Goal: Information Seeking & Learning: Find specific fact

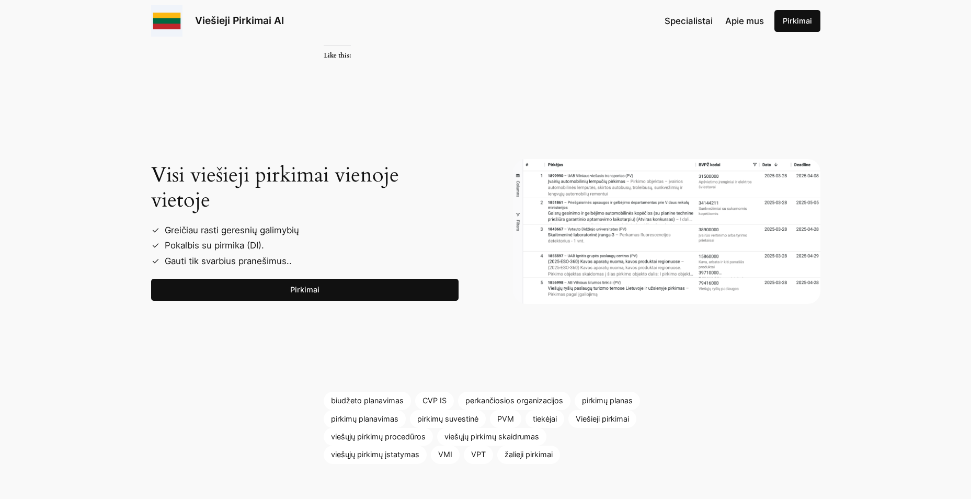
scroll to position [1777, 0]
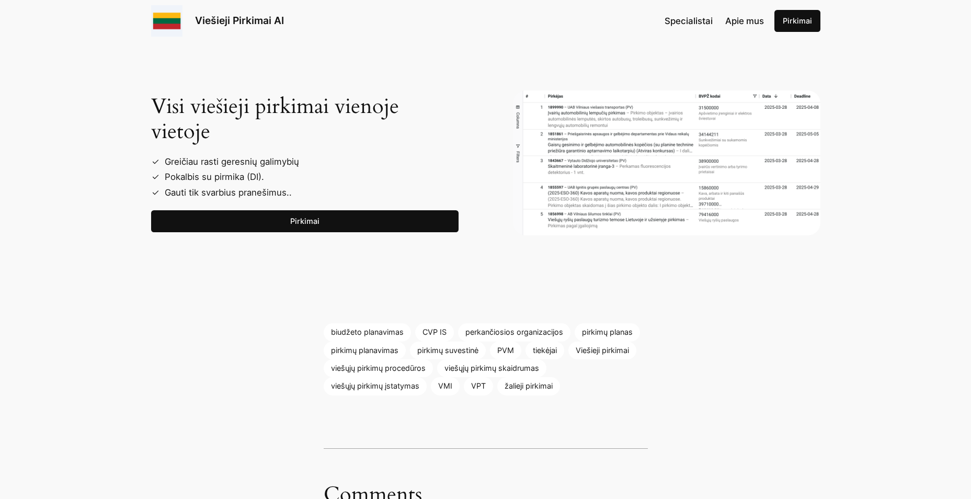
click at [310, 210] on link "Pirkimai" at bounding box center [304, 221] width 307 height 22
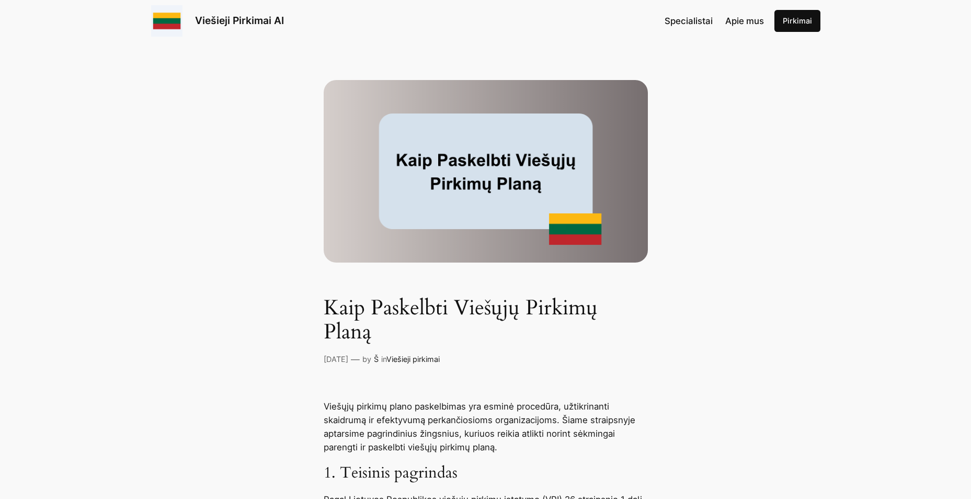
scroll to position [0, 0]
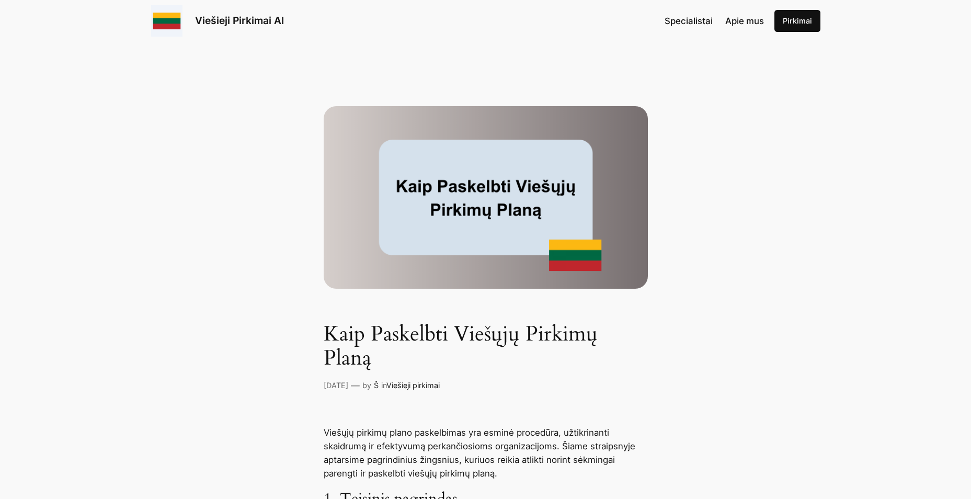
click at [743, 22] on span "Apie mus" at bounding box center [744, 21] width 39 height 10
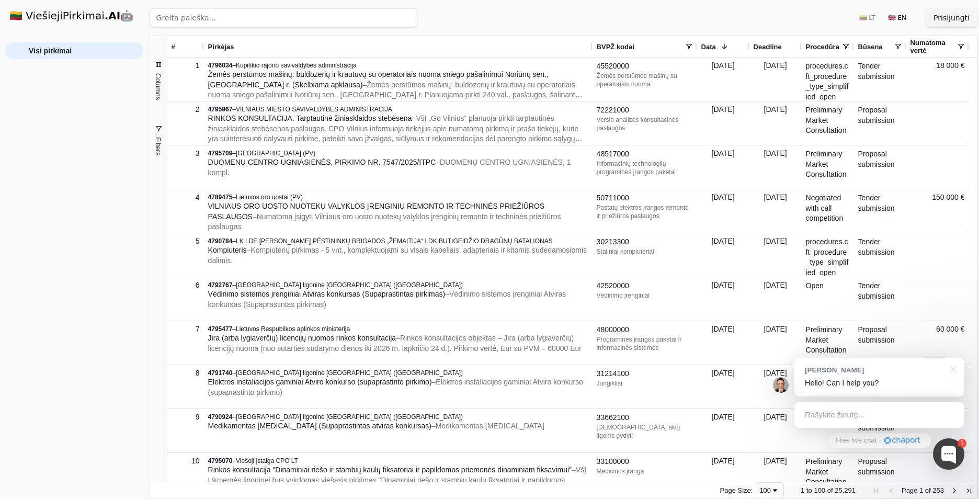
click at [206, 17] on input "search" at bounding box center [283, 17] width 268 height 19
click at [195, 15] on input "search" at bounding box center [283, 17] width 268 height 19
type input "Valstybinio socialinio draudimo fondas"
click button "Ieškoti" at bounding box center [396, 17] width 41 height 19
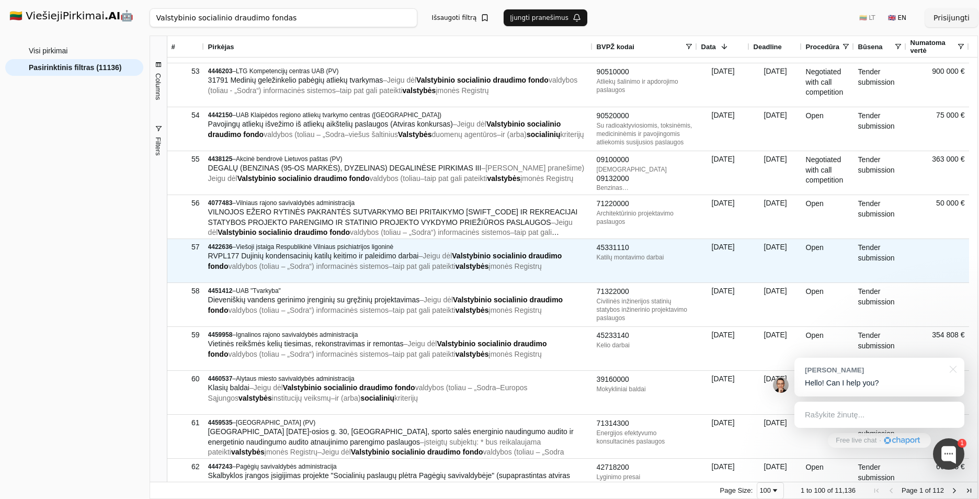
scroll to position [2404, 0]
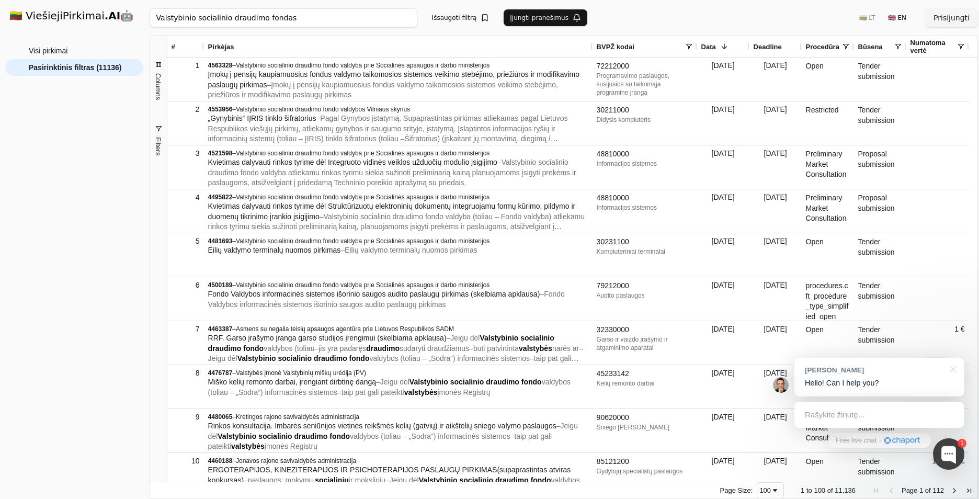
click at [52, 16] on h1 "🇱🇹 ViešiejiPirkimai .AI 🤖" at bounding box center [74, 16] width 146 height 33
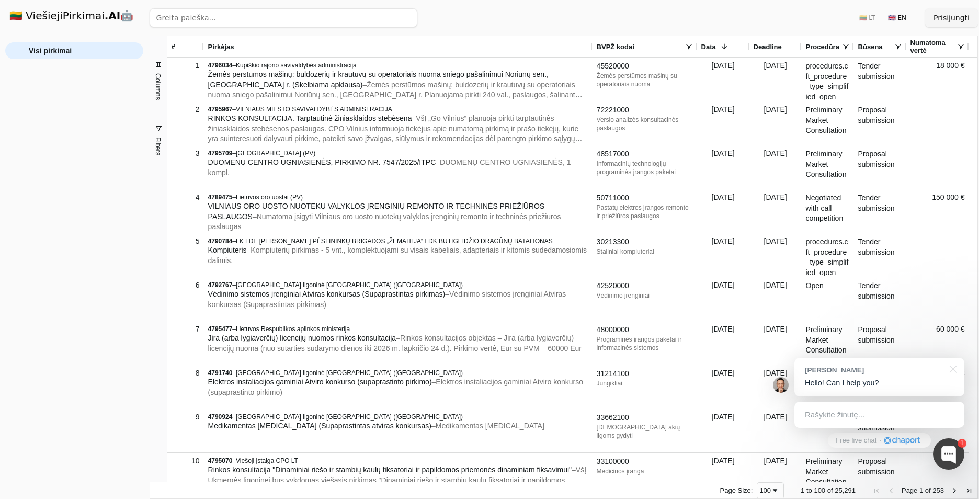
click at [157, 145] on span "Filters" at bounding box center [158, 146] width 8 height 18
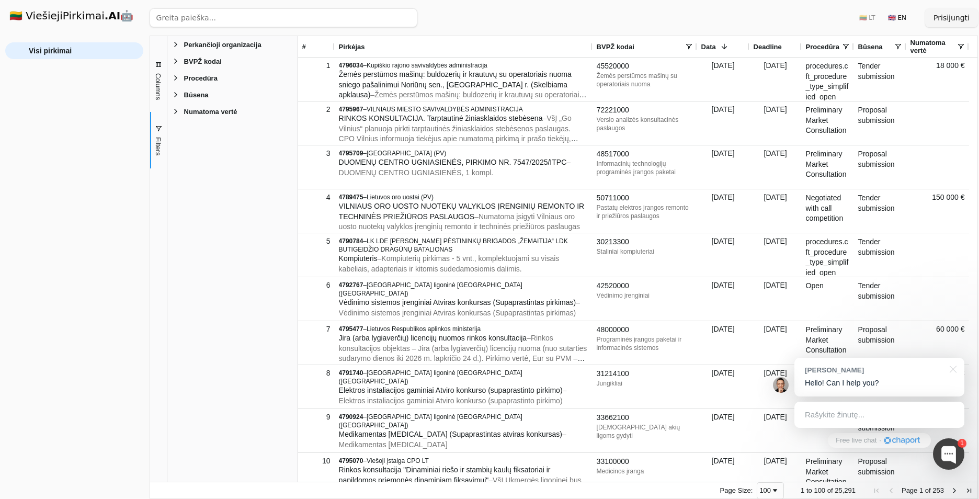
click at [212, 44] on span "Perkančioji organizacija" at bounding box center [222, 45] width 77 height 8
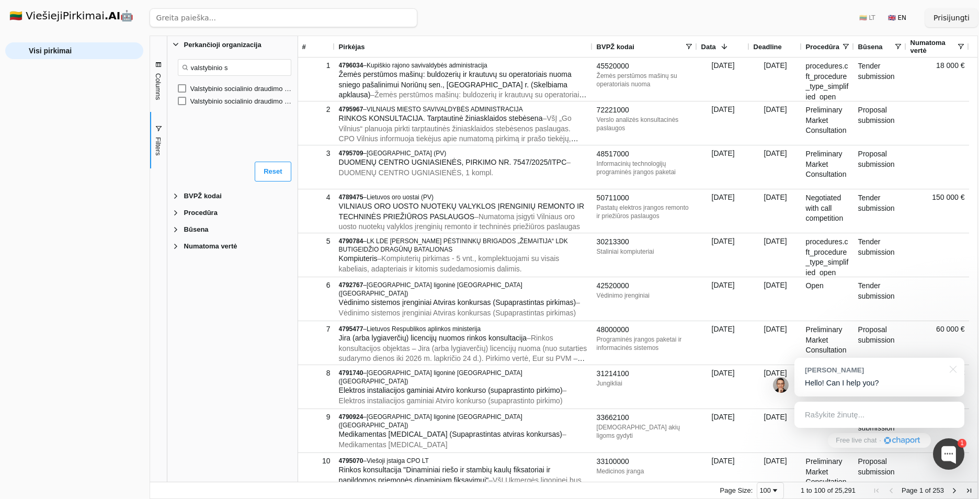
type input "valstybinio s"
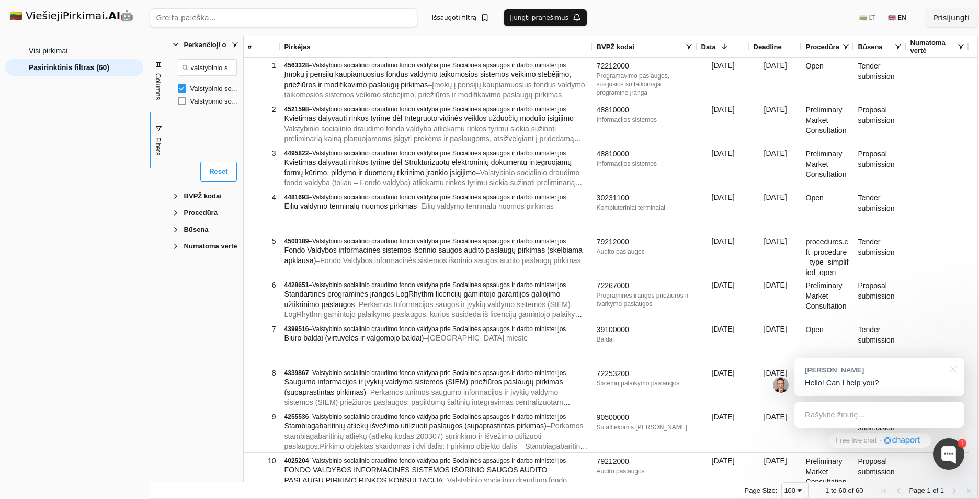
drag, startPoint x: 298, startPoint y: 50, endPoint x: 244, endPoint y: 55, distance: 54.6
click at [244, 55] on div at bounding box center [243, 258] width 3 height 445
